Goal: Task Accomplishment & Management: Use online tool/utility

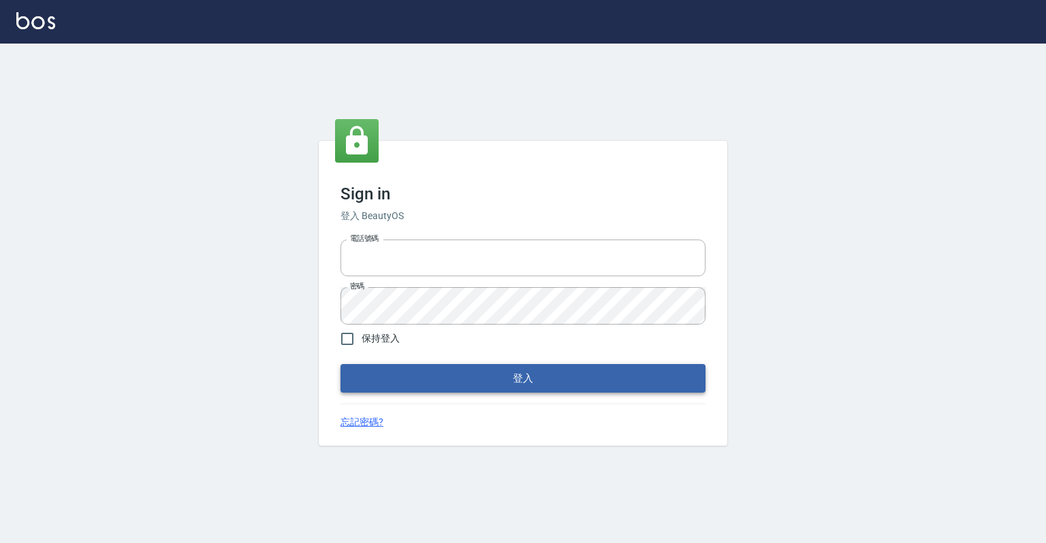
type input "0918176355"
click at [523, 380] on button "登入" at bounding box center [522, 378] width 365 height 29
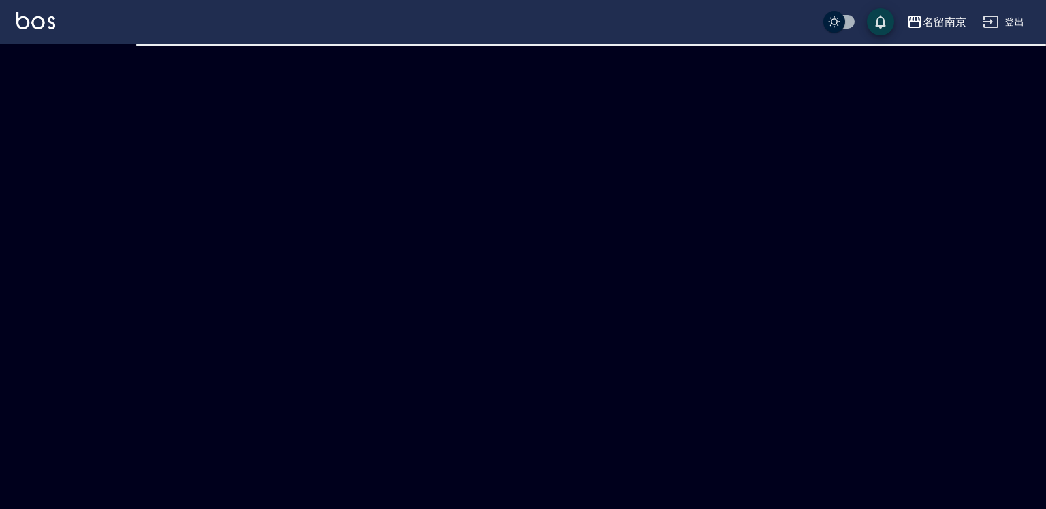
checkbox input "true"
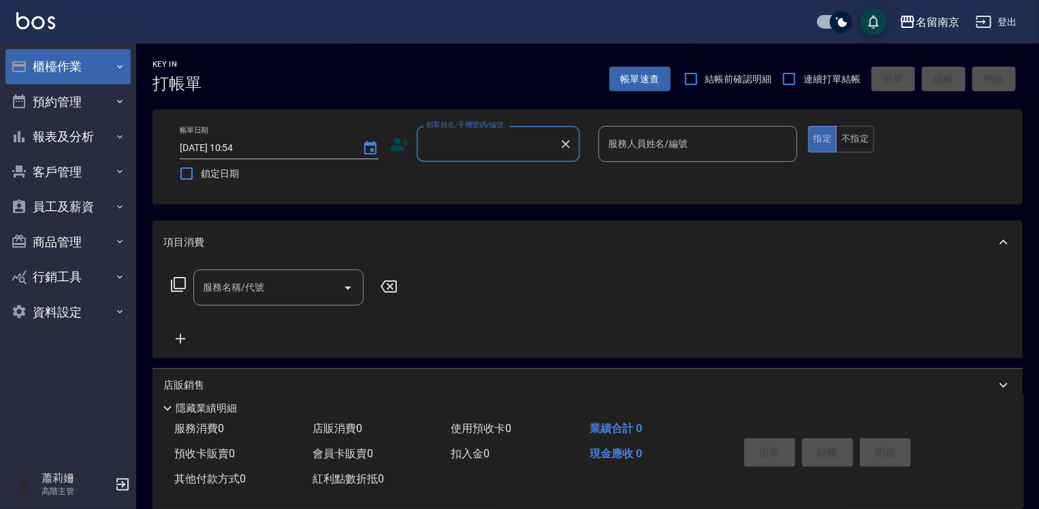
click at [44, 65] on button "櫃檯作業" at bounding box center [67, 66] width 125 height 35
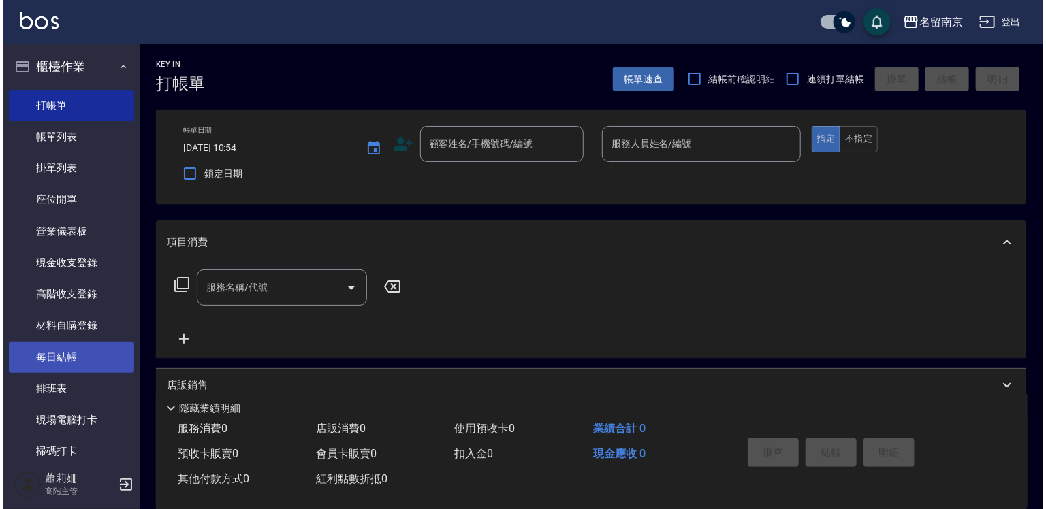
scroll to position [68, 0]
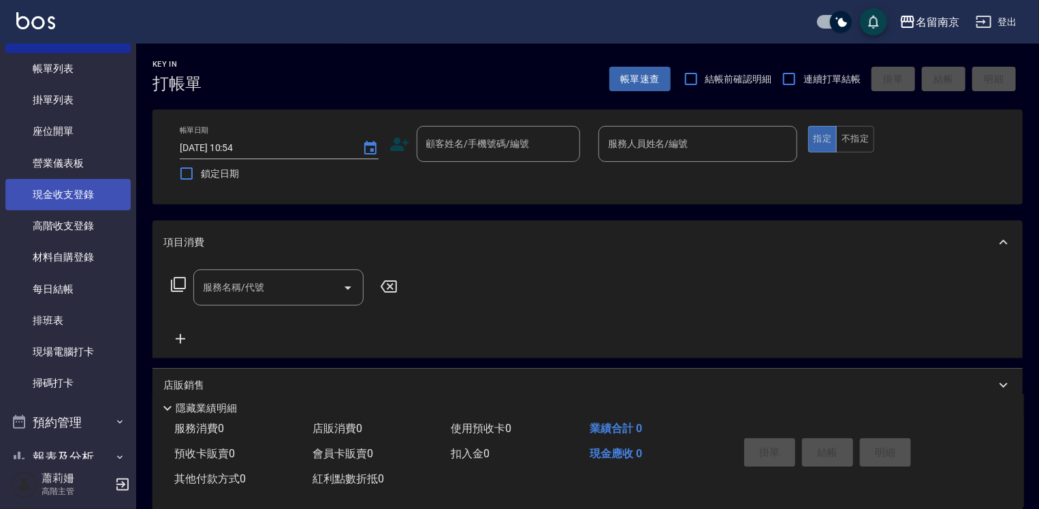
click at [72, 195] on link "現金收支登錄" at bounding box center [67, 194] width 125 height 31
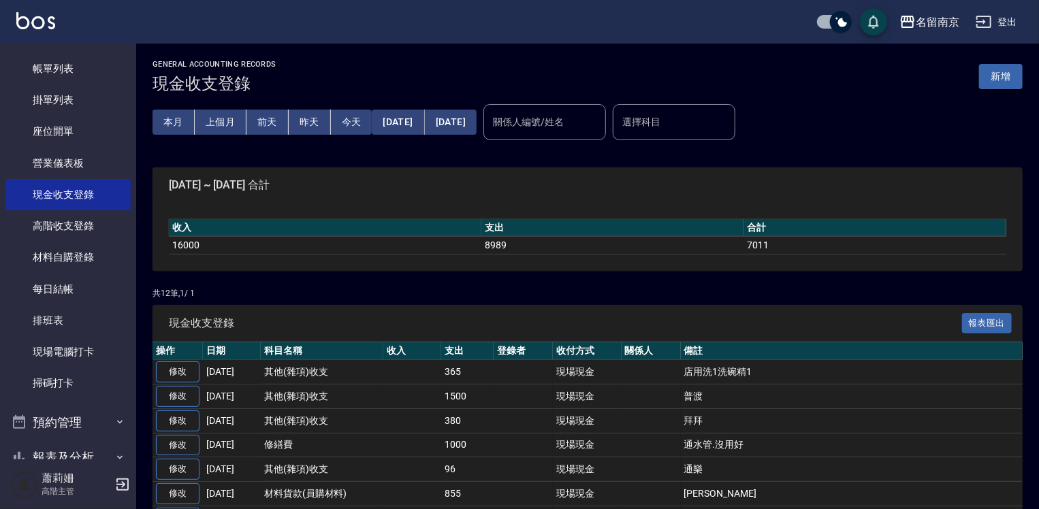
click at [996, 80] on button "新增" at bounding box center [1001, 76] width 44 height 25
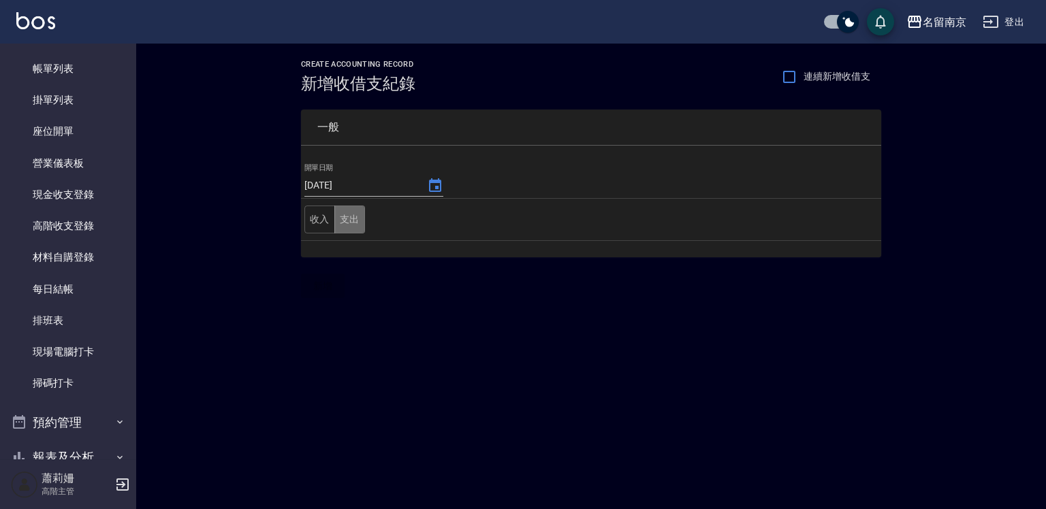
click at [338, 221] on button "支出" at bounding box center [349, 220] width 31 height 28
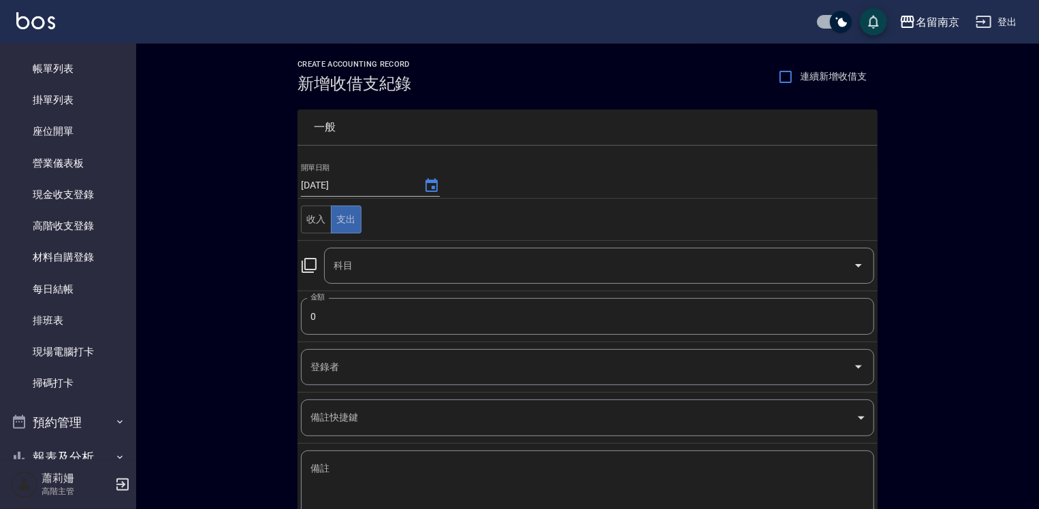
click at [300, 264] on td "科目 科目" at bounding box center [588, 265] width 580 height 50
click at [313, 264] on icon at bounding box center [309, 265] width 16 height 16
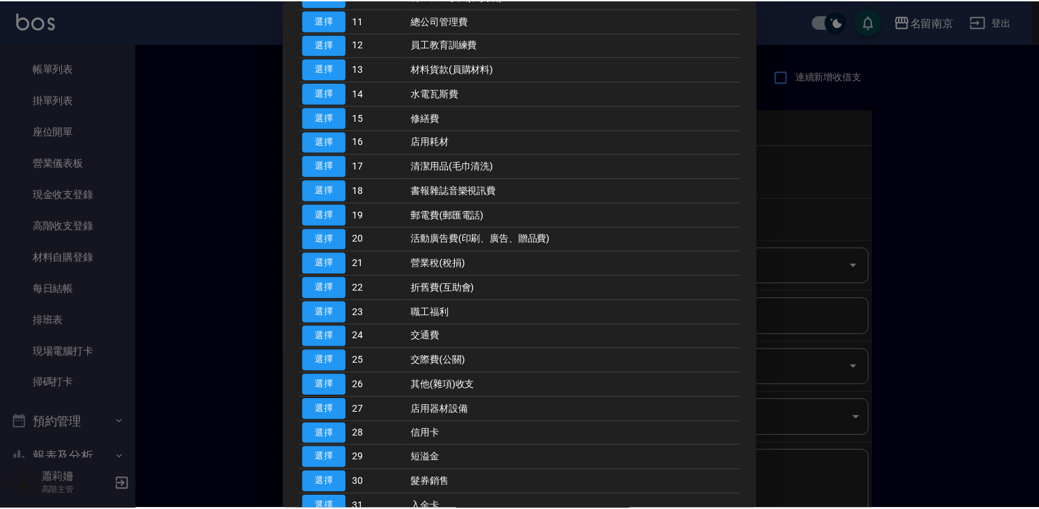
scroll to position [477, 0]
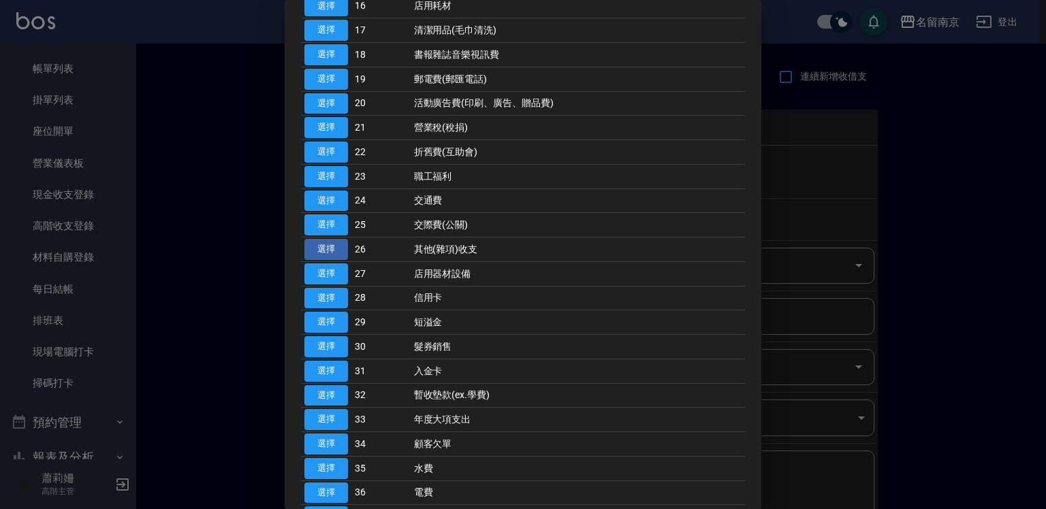
click at [317, 243] on button "選擇" at bounding box center [326, 249] width 44 height 21
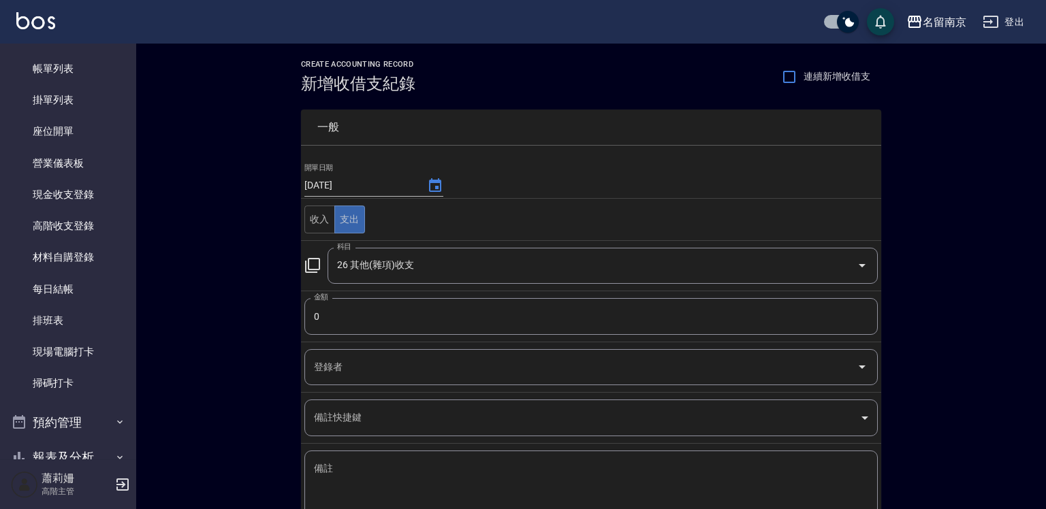
type input "26 其他(雜項)收支"
click at [330, 319] on input "0" at bounding box center [587, 316] width 573 height 37
type input "269"
click at [368, 480] on textarea "備註" at bounding box center [588, 485] width 554 height 46
type textarea "d"
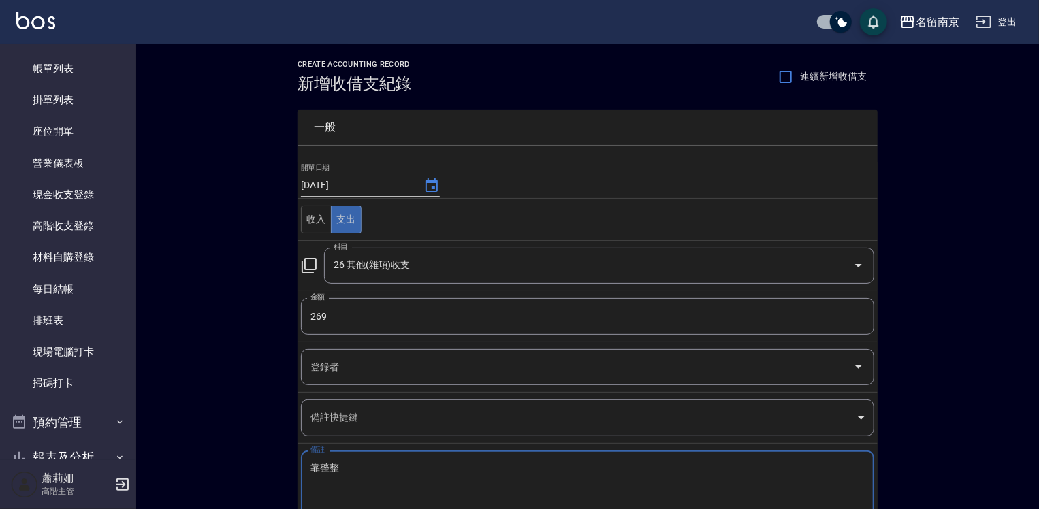
click at [419, 476] on textarea "靠整整" at bounding box center [588, 485] width 554 height 46
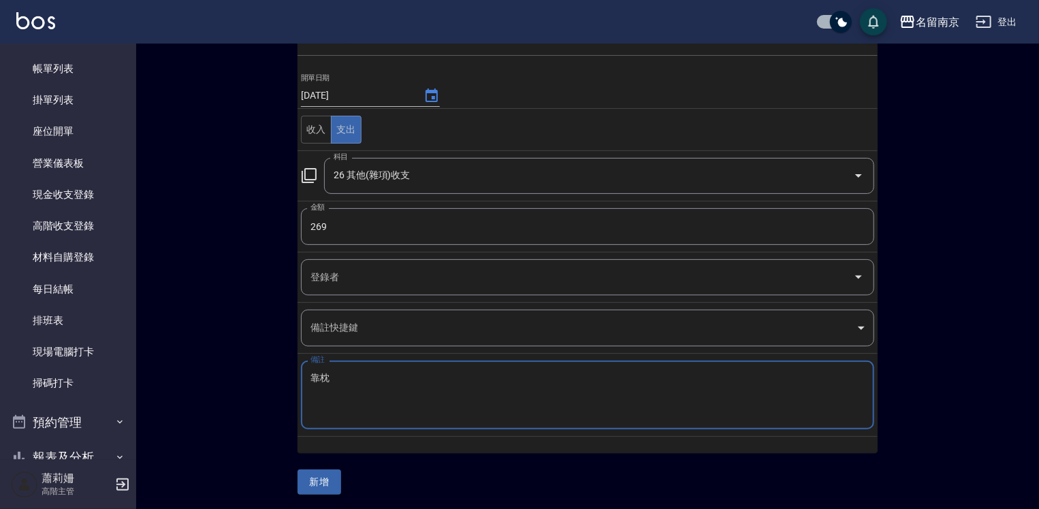
type textarea "靠枕"
click at [316, 480] on button "新增" at bounding box center [320, 482] width 44 height 25
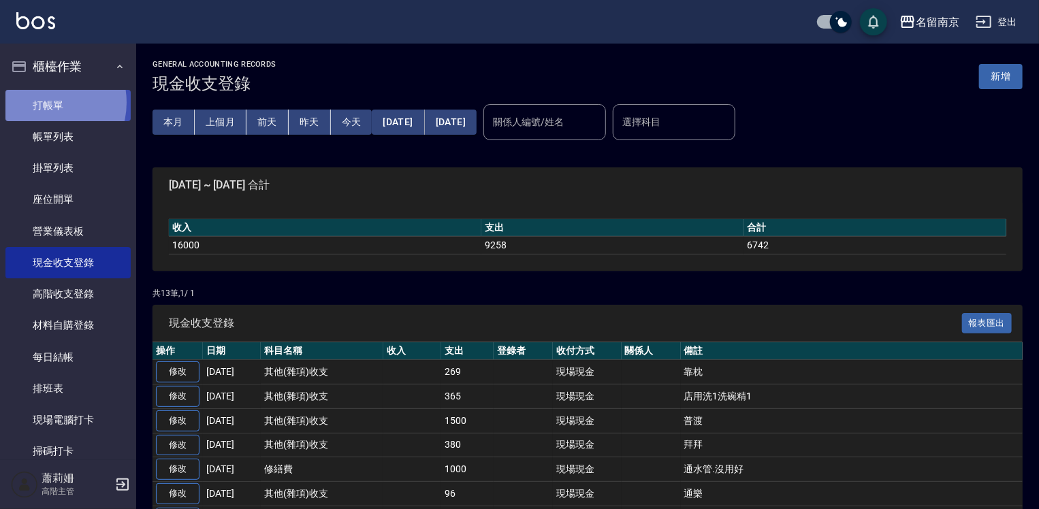
click at [46, 102] on link "打帳單" at bounding box center [67, 105] width 125 height 31
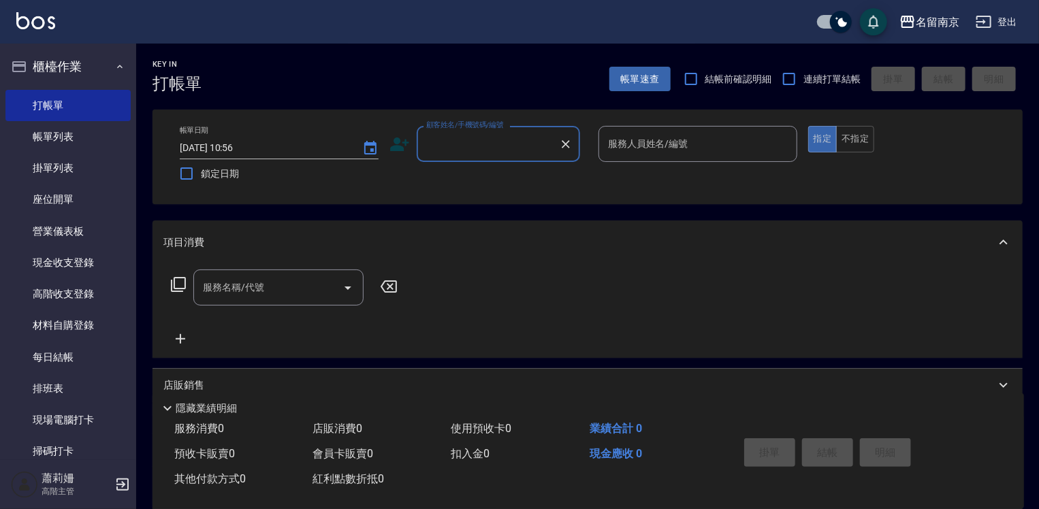
scroll to position [272, 0]
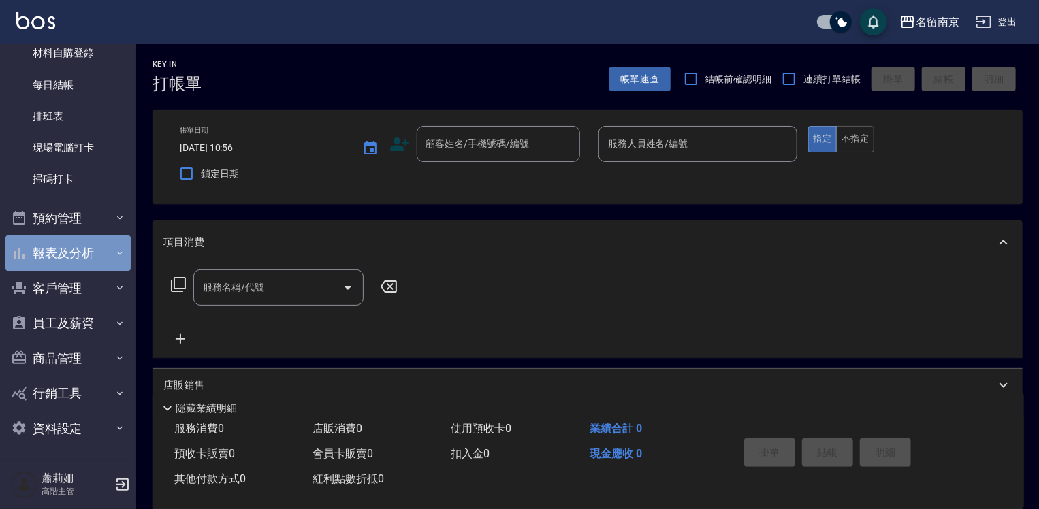
click at [71, 249] on button "報表及分析" at bounding box center [67, 253] width 125 height 35
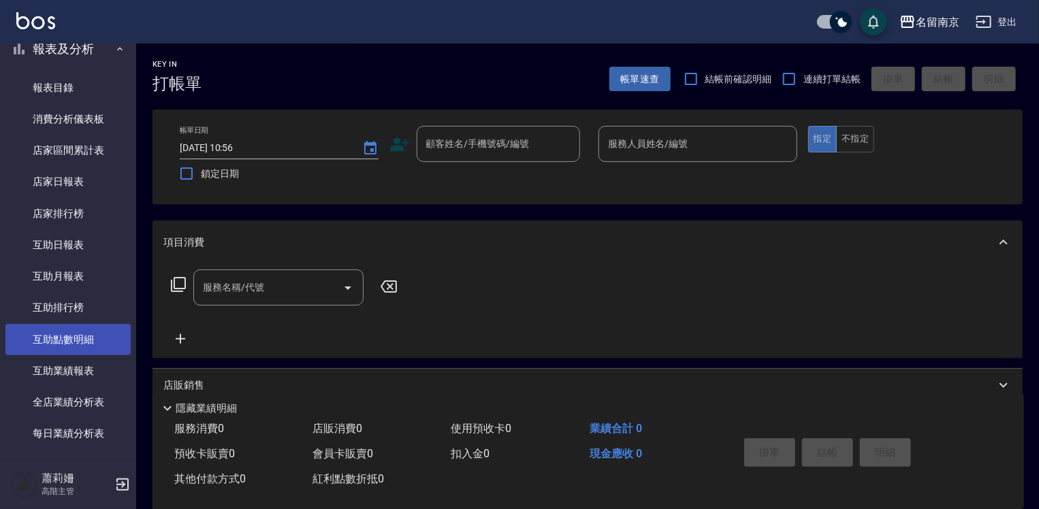
scroll to position [613, 0]
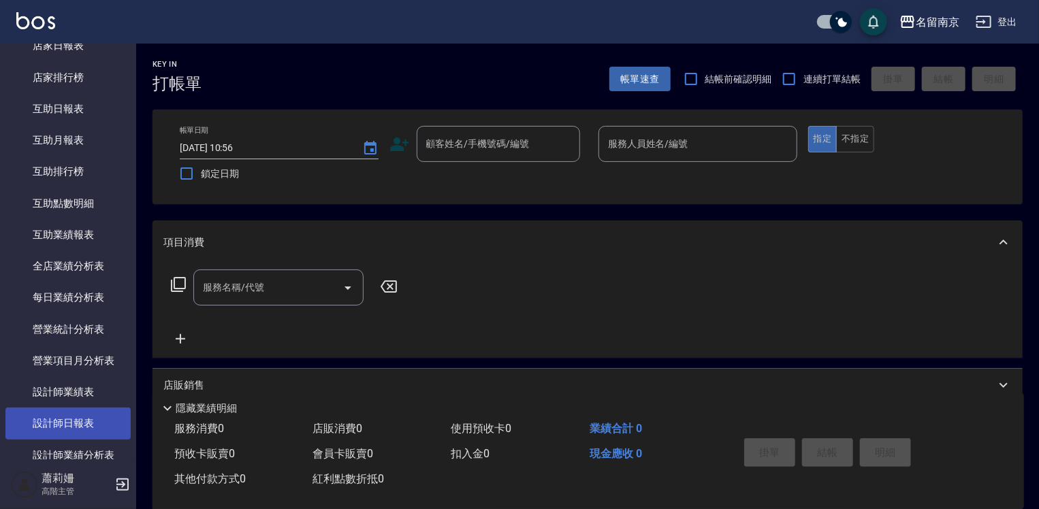
click at [72, 422] on link "設計師日報表" at bounding box center [67, 423] width 125 height 31
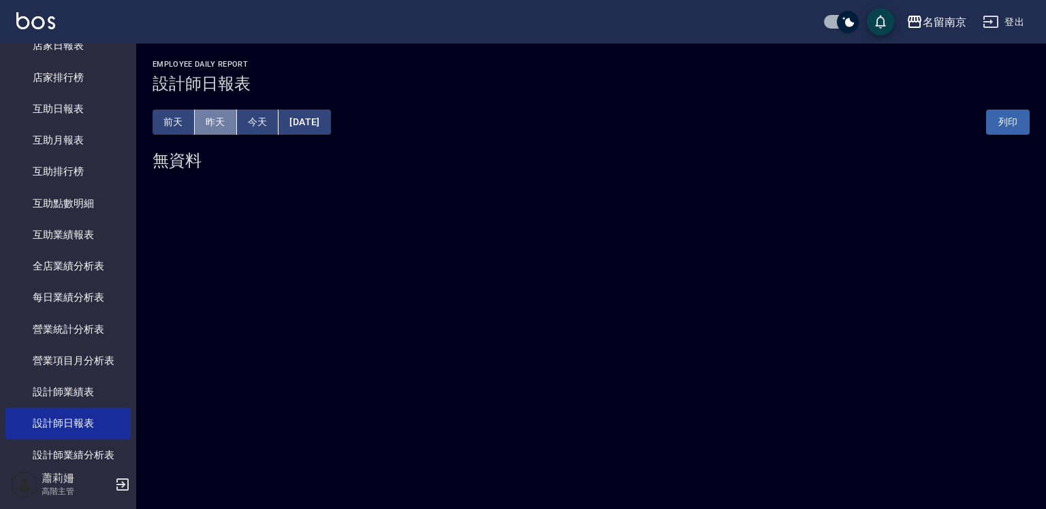
drag, startPoint x: 216, startPoint y: 123, endPoint x: 245, endPoint y: 146, distance: 37.8
click at [216, 123] on button "昨天" at bounding box center [216, 122] width 42 height 25
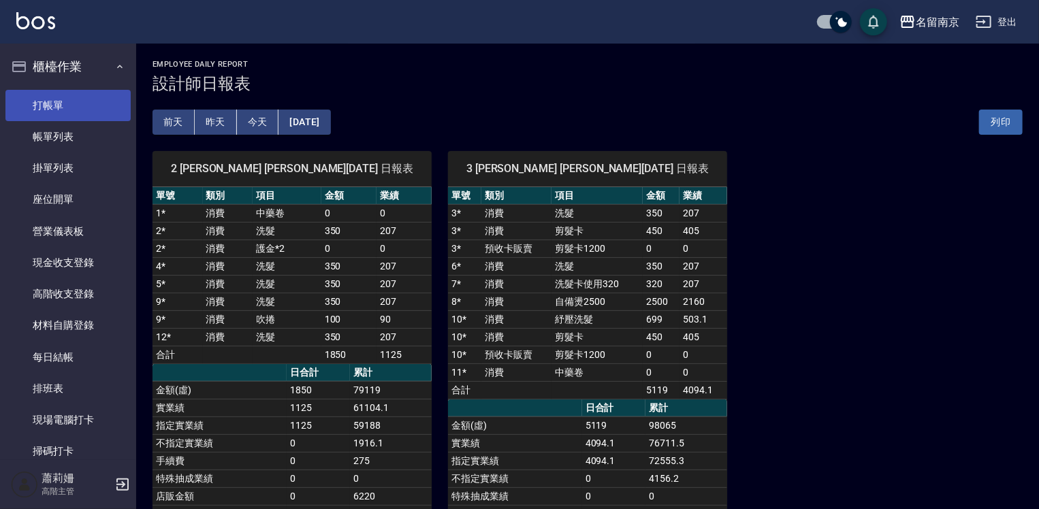
click at [60, 101] on link "打帳單" at bounding box center [67, 105] width 125 height 31
